Goal: Task Accomplishment & Management: Use online tool/utility

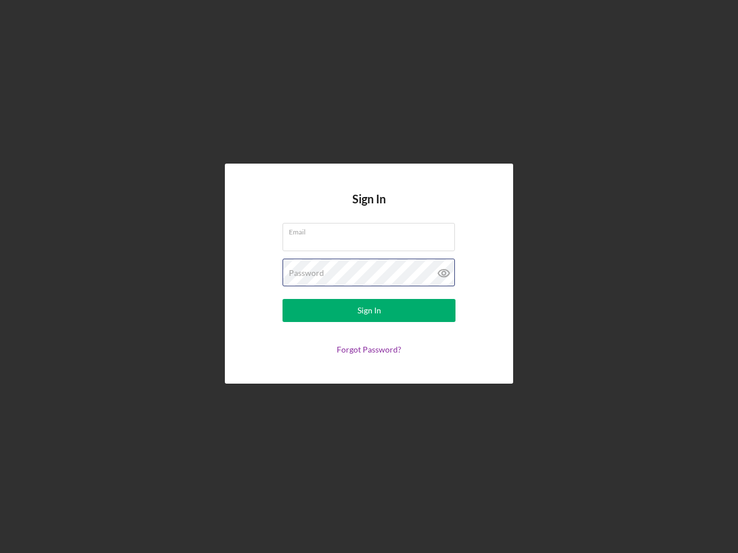
click at [369, 277] on div "Password" at bounding box center [368, 273] width 173 height 29
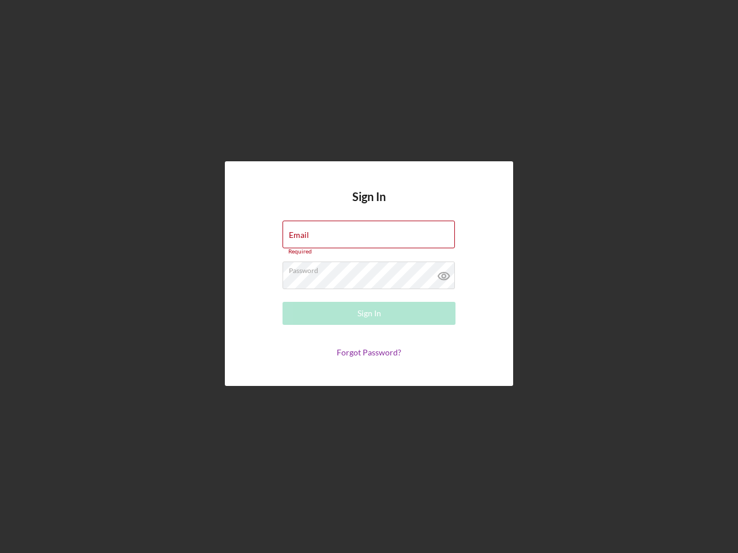
click at [444, 273] on icon at bounding box center [443, 276] width 29 height 29
